Goal: Check status: Check status

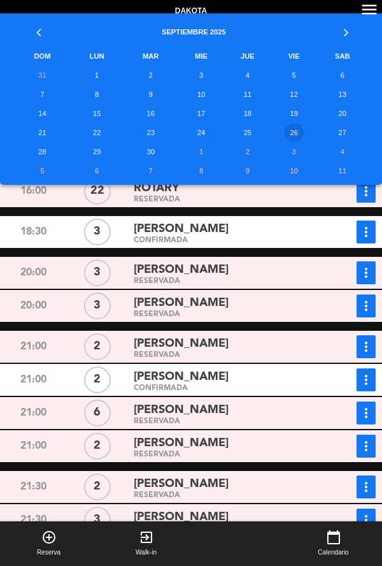
click at [332, 130] on td "27" at bounding box center [343, 132] width 52 height 19
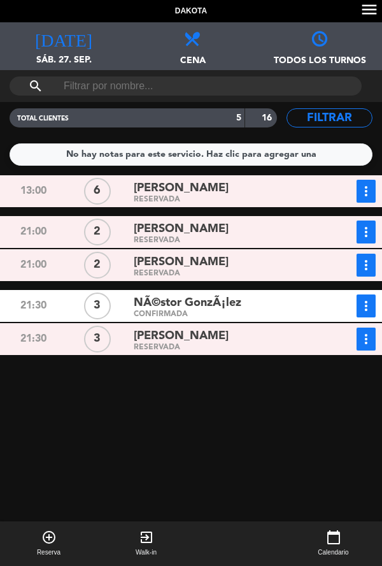
click at [51, 49] on div "[DATE] sáb. 27. sep. [DATE]" at bounding box center [63, 46] width 127 height 48
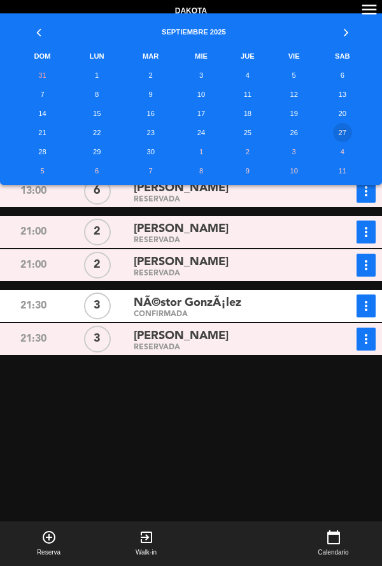
click at [40, 150] on td "28" at bounding box center [42, 151] width 58 height 19
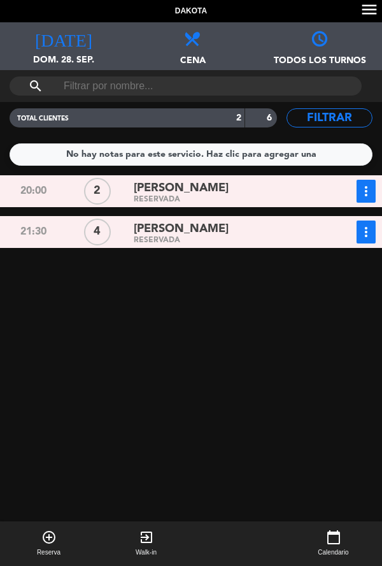
click at [41, 47] on div "[DATE] dom. 28. sep. [DATE]" at bounding box center [63, 46] width 127 height 48
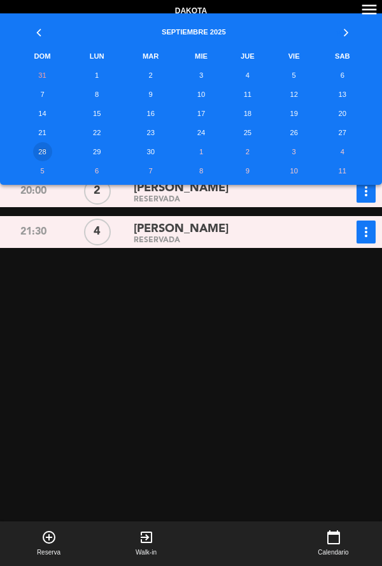
click at [96, 150] on td "29" at bounding box center [96, 151] width 51 height 19
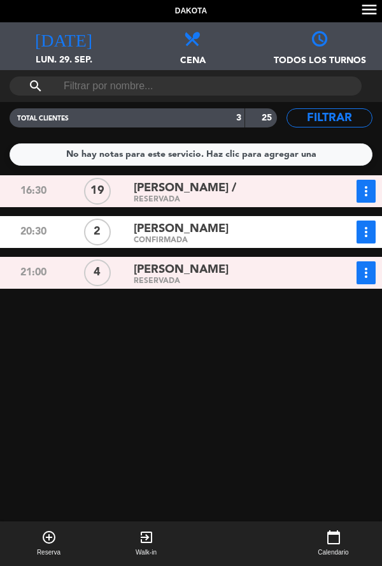
click at [62, 43] on icon "[DATE]" at bounding box center [63, 38] width 57 height 18
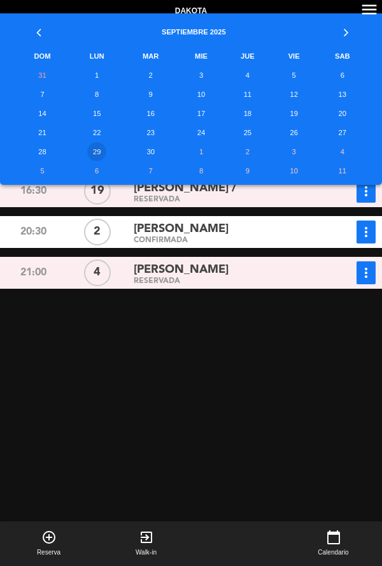
click at [148, 153] on td "30" at bounding box center [150, 151] width 57 height 19
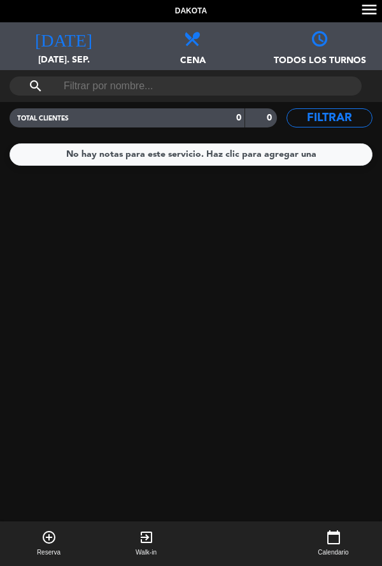
click at [57, 46] on icon "[DATE]" at bounding box center [63, 38] width 57 height 18
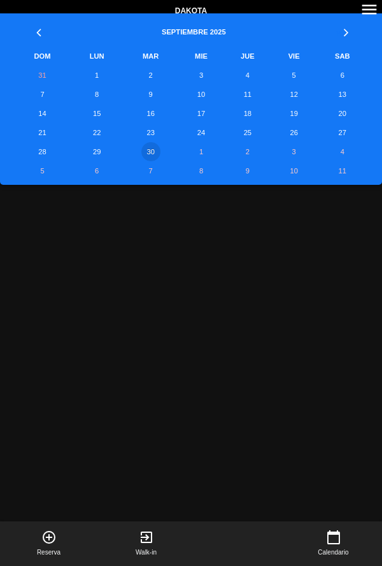
click at [201, 151] on td "1" at bounding box center [201, 151] width 45 height 19
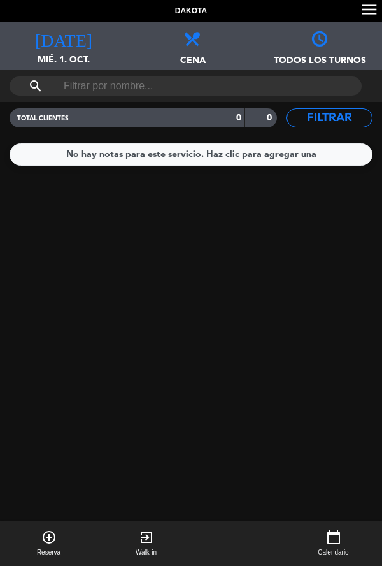
click at [62, 50] on div "[DATE] mié. 1. oct. [DATE]" at bounding box center [63, 46] width 127 height 48
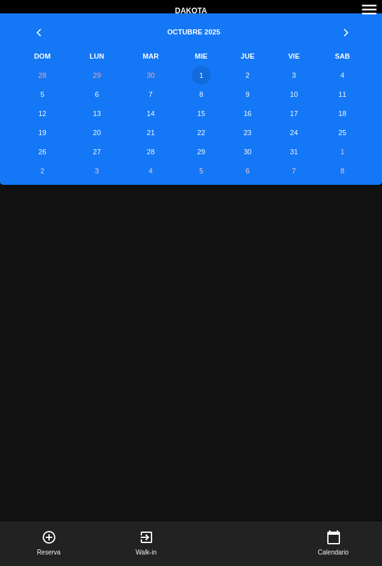
click at [49, 75] on td "28" at bounding box center [42, 75] width 58 height 19
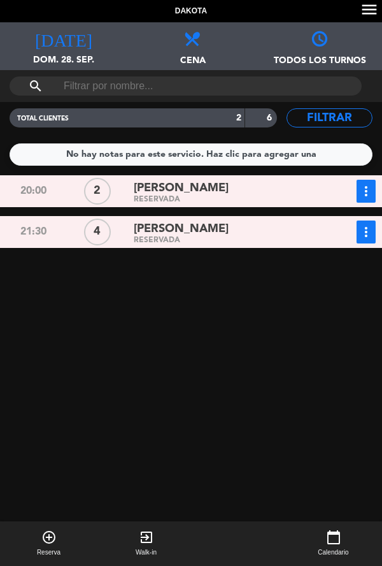
click at [49, 50] on div "[DATE] dom. 28. sep. [DATE]" at bounding box center [63, 46] width 127 height 48
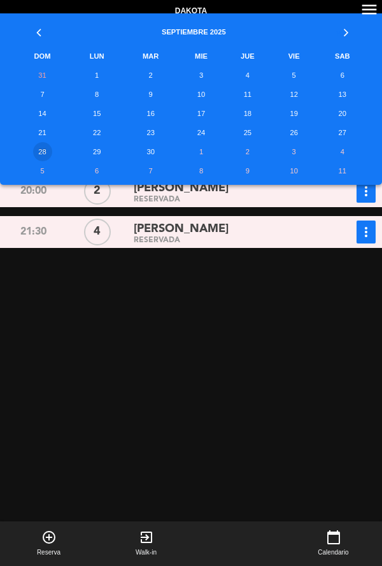
click at [349, 134] on td "27" at bounding box center [343, 132] width 52 height 19
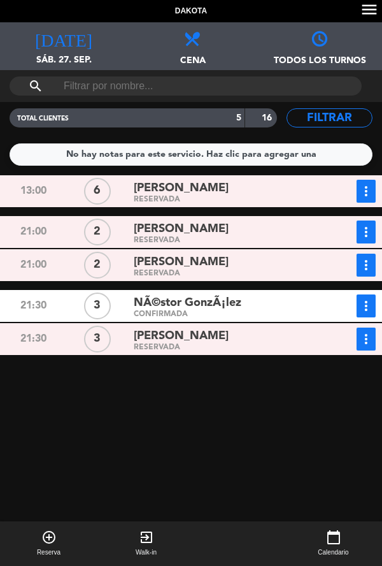
click at [55, 57] on span "sáb. 27. sep." at bounding box center [63, 65] width 127 height 24
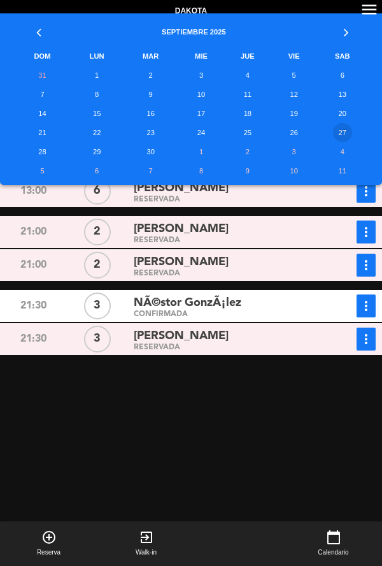
click at [99, 161] on td "6" at bounding box center [96, 170] width 51 height 19
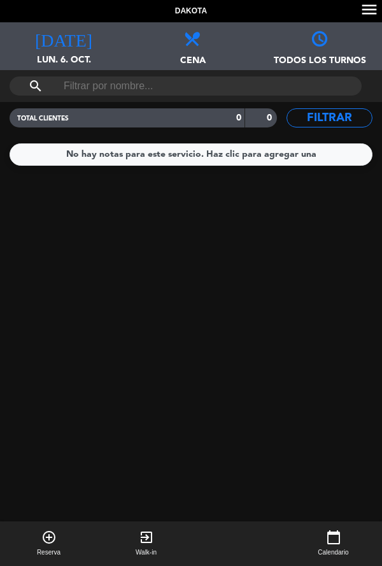
click at [59, 42] on icon "[DATE]" at bounding box center [63, 38] width 57 height 18
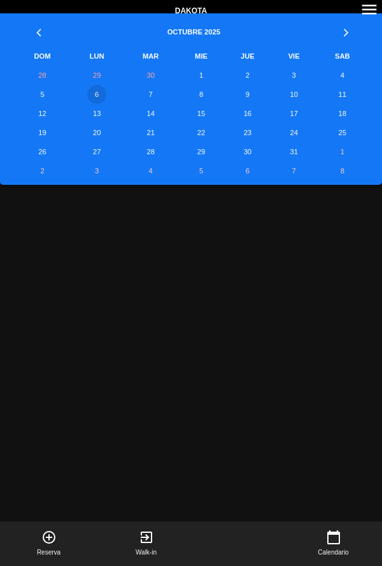
click at [94, 73] on td "29" at bounding box center [96, 75] width 51 height 19
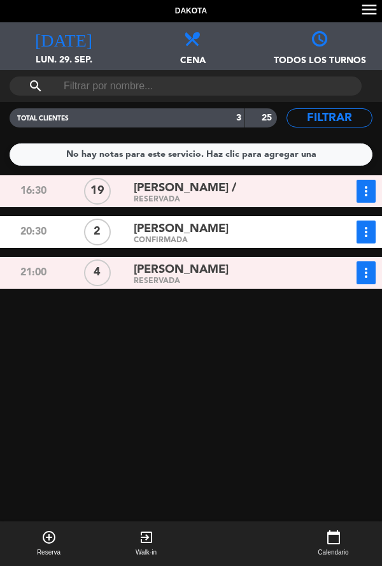
click at [263, 188] on div "[PERSON_NAME] /" at bounding box center [226, 188] width 184 height 17
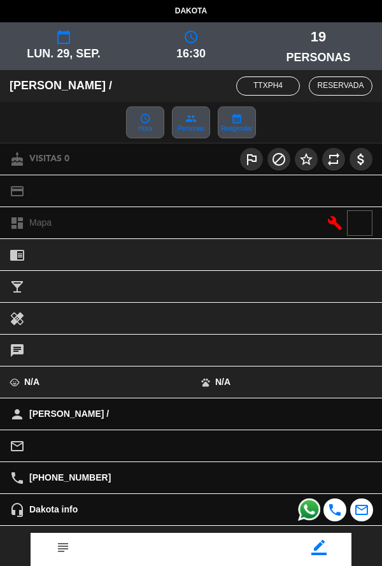
scroll to position [147, 0]
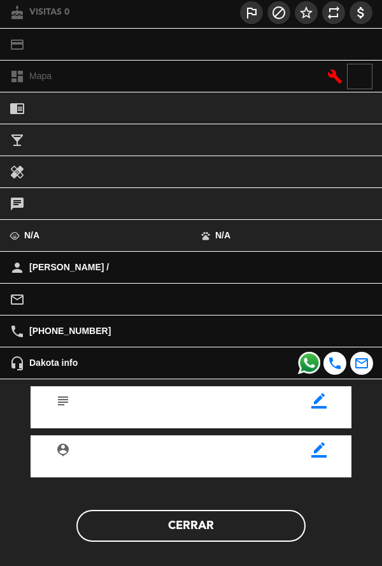
click at [145, 535] on button "Cerrar" at bounding box center [190, 526] width 229 height 32
